Goal: Information Seeking & Learning: Learn about a topic

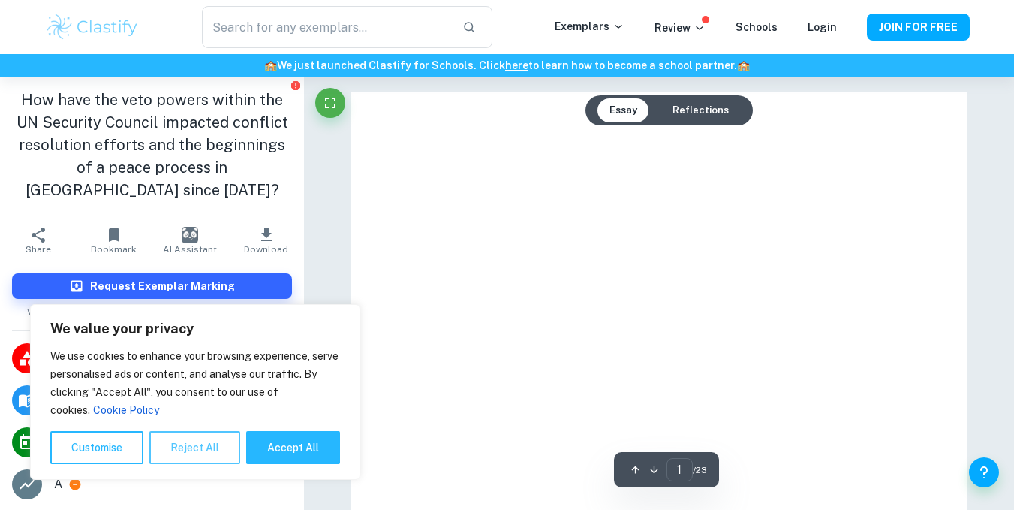
click at [152, 450] on button "Reject All" at bounding box center [194, 447] width 91 height 33
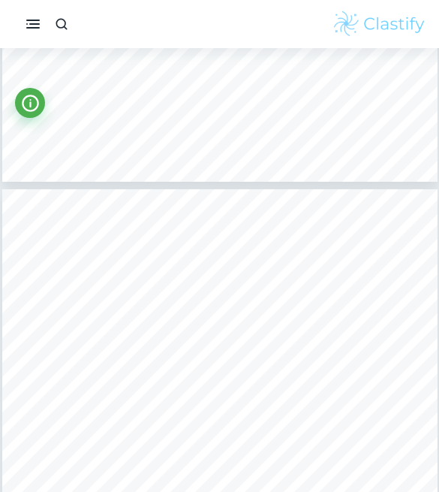
scroll to position [2702, 0]
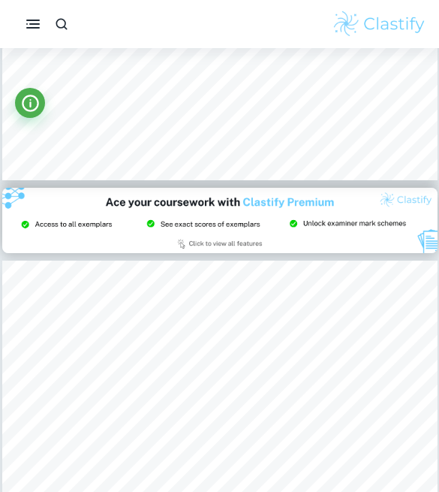
type input "2"
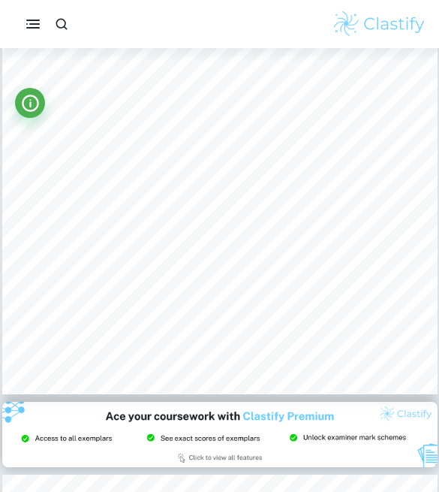
scroll to position [1201, 0]
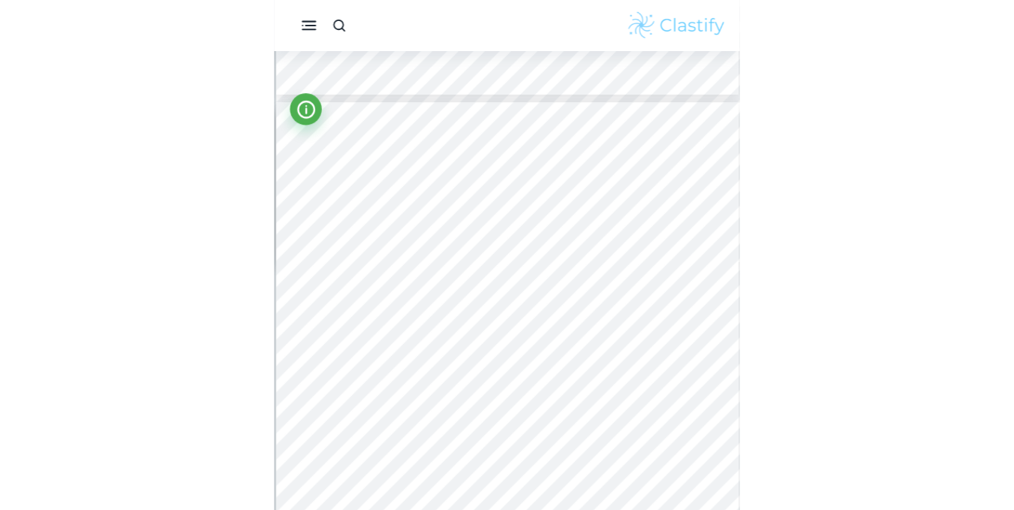
scroll to position [2992, 0]
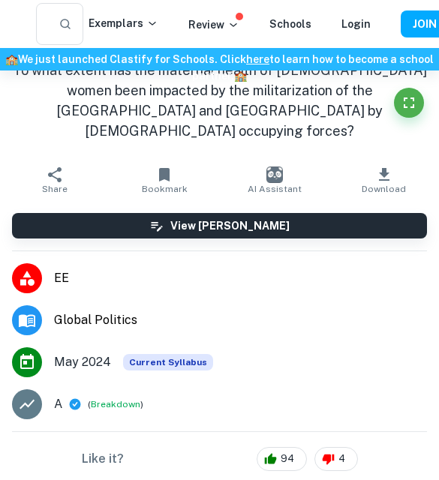
type input "4"
